Goal: Task Accomplishment & Management: Manage account settings

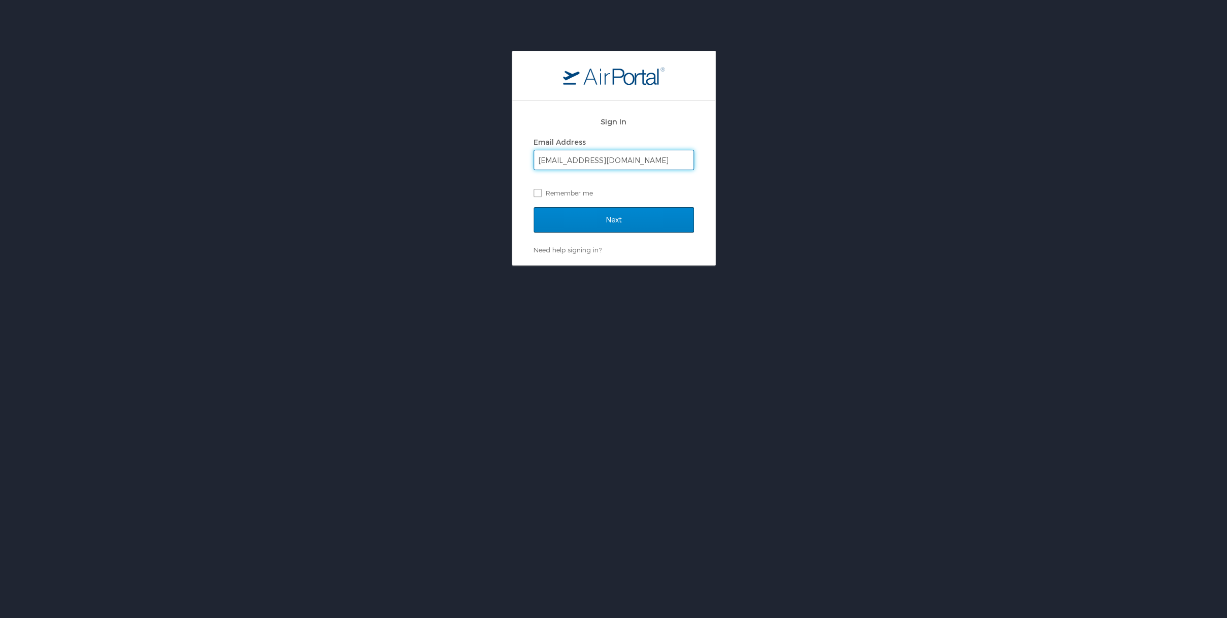
type input "cdellacorte@uakron.edu"
click at [627, 222] on input "Next" at bounding box center [614, 219] width 160 height 25
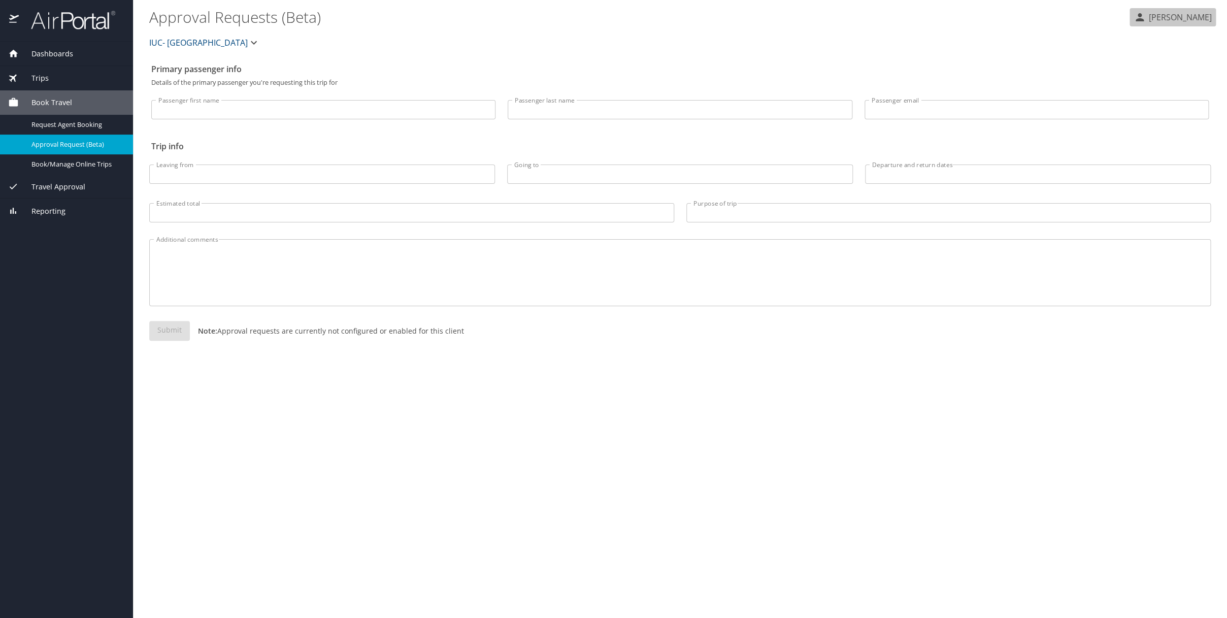
click at [1146, 19] on p "[PERSON_NAME]" at bounding box center [1179, 17] width 66 height 12
click at [1139, 74] on li "View travel profile" at bounding box center [1163, 76] width 104 height 18
